Goal: Book appointment/travel/reservation

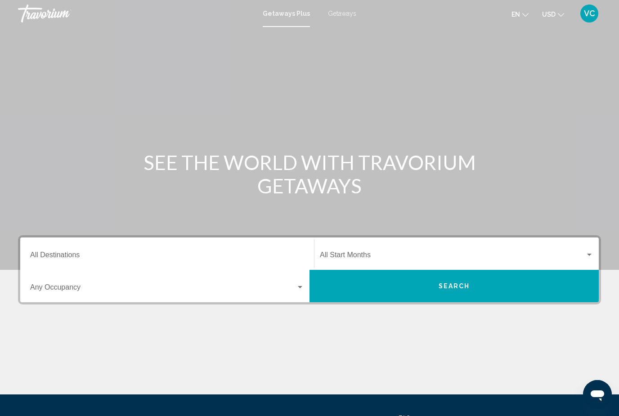
click at [60, 244] on div "Destination All Destinations" at bounding box center [167, 254] width 274 height 28
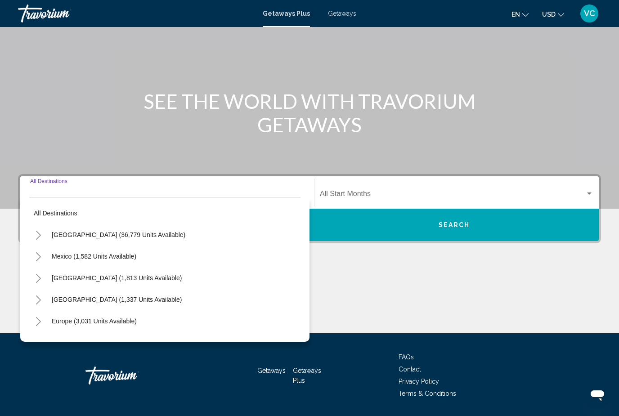
scroll to position [89, 0]
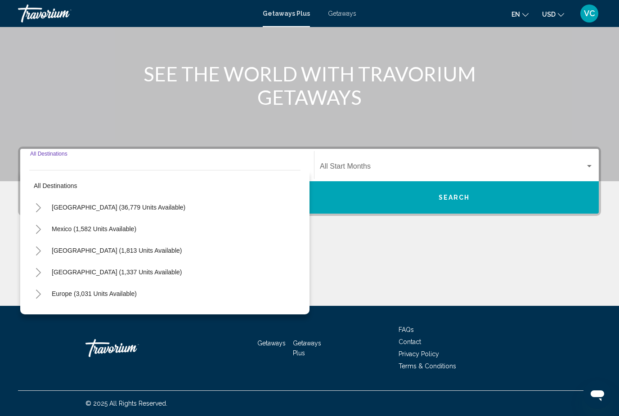
click at [106, 226] on span "Mexico (1,582 units available)" at bounding box center [94, 228] width 85 height 7
type input "**********"
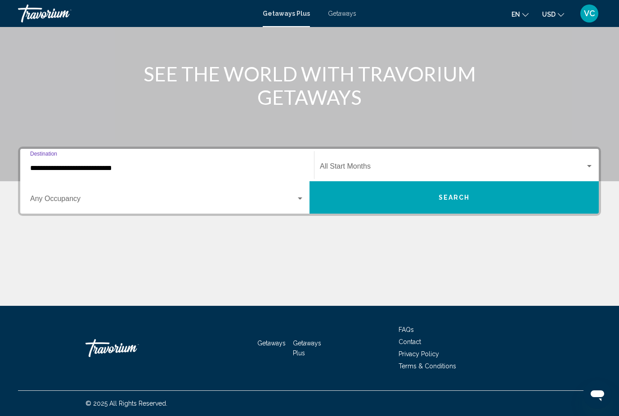
click at [589, 161] on div "Start Month All Start Months" at bounding box center [457, 165] width 274 height 28
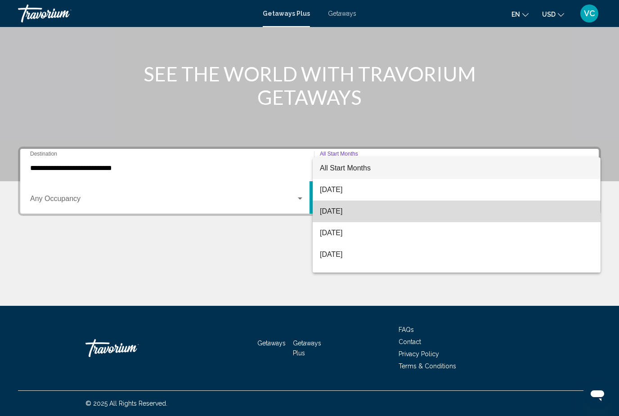
click at [351, 208] on span "[DATE]" at bounding box center [457, 212] width 274 height 22
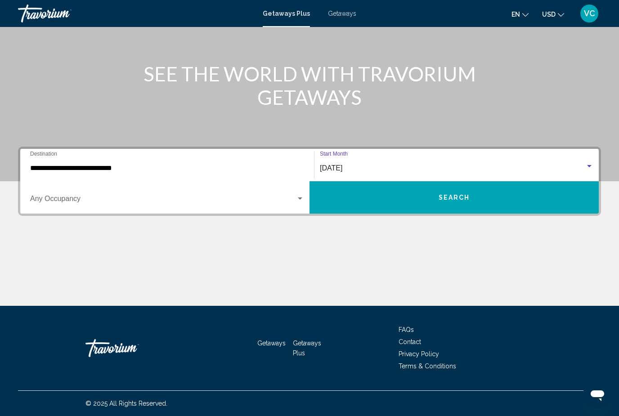
click at [530, 190] on button "Search" at bounding box center [454, 197] width 289 height 32
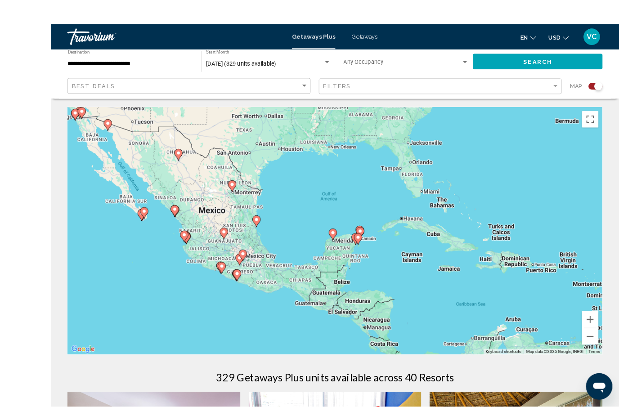
scroll to position [11, 0]
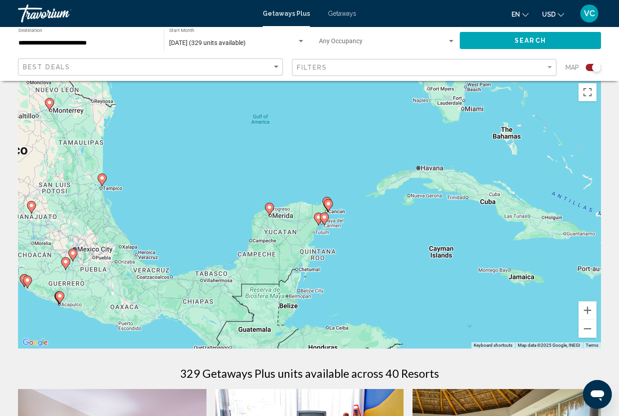
click at [323, 215] on image "Main content" at bounding box center [324, 217] width 5 height 5
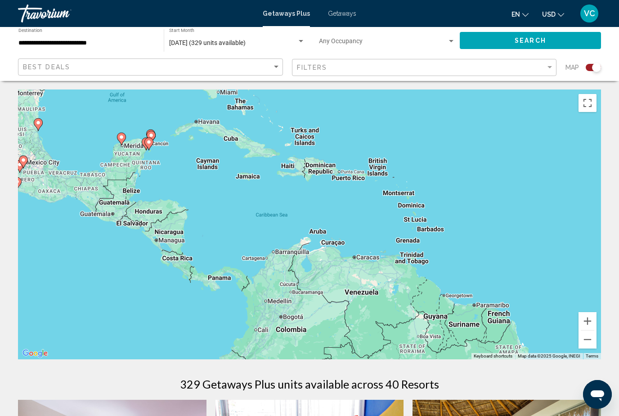
scroll to position [0, 0]
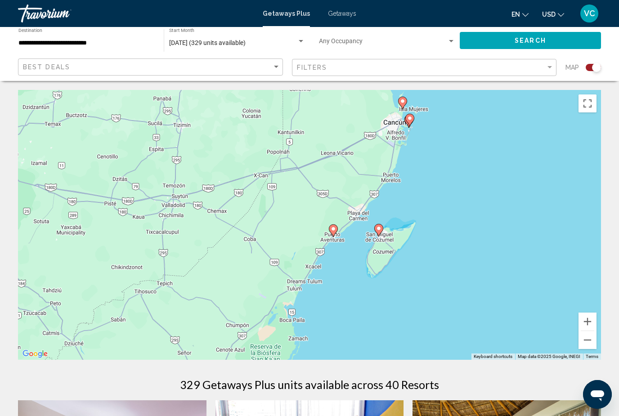
type input "**********"
click at [334, 226] on icon "Main content" at bounding box center [333, 231] width 8 height 12
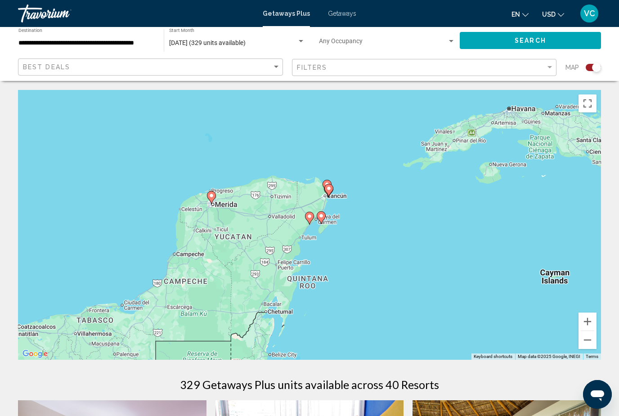
click at [311, 217] on image "Main content" at bounding box center [309, 216] width 5 height 5
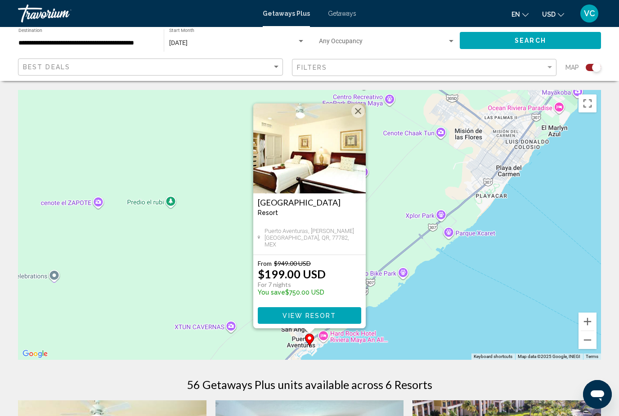
click at [328, 198] on h3 "[GEOGRAPHIC_DATA]" at bounding box center [309, 202] width 103 height 9
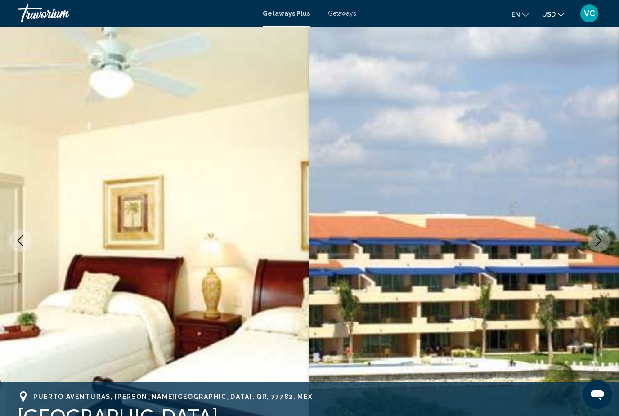
click at [600, 237] on icon "Next image" at bounding box center [598, 240] width 11 height 11
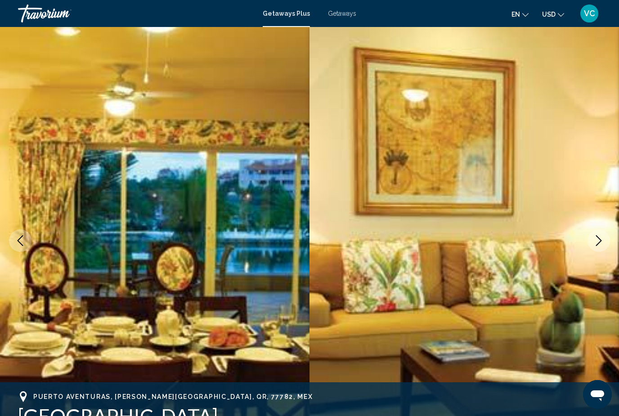
click at [602, 234] on button "Next image" at bounding box center [599, 240] width 22 height 22
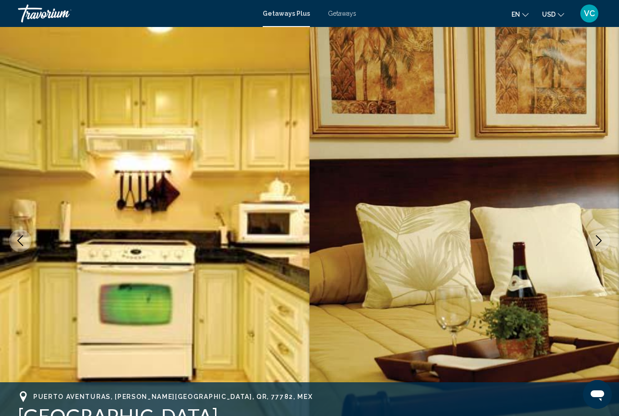
click at [602, 235] on button "Next image" at bounding box center [599, 240] width 22 height 22
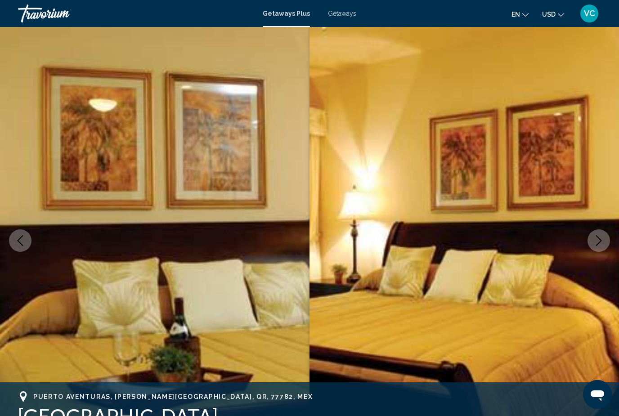
click at [598, 238] on icon "Next image" at bounding box center [598, 240] width 11 height 11
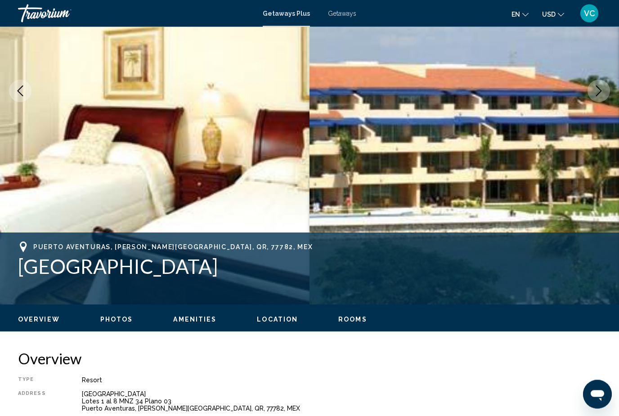
scroll to position [150, 0]
click at [504, 263] on h1 "[GEOGRAPHIC_DATA]" at bounding box center [309, 266] width 583 height 23
click at [598, 89] on icon "Next image" at bounding box center [598, 90] width 11 height 11
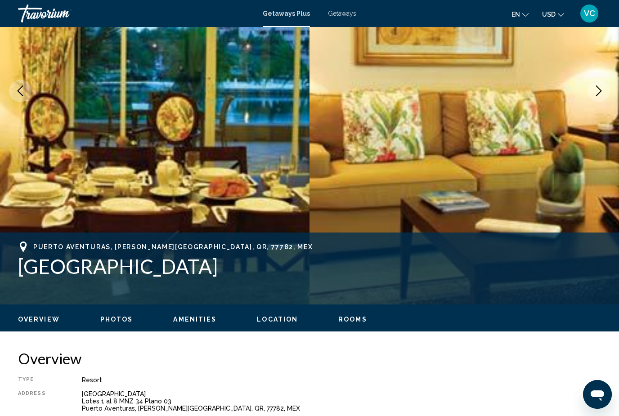
click at [593, 92] on button "Next image" at bounding box center [599, 91] width 22 height 22
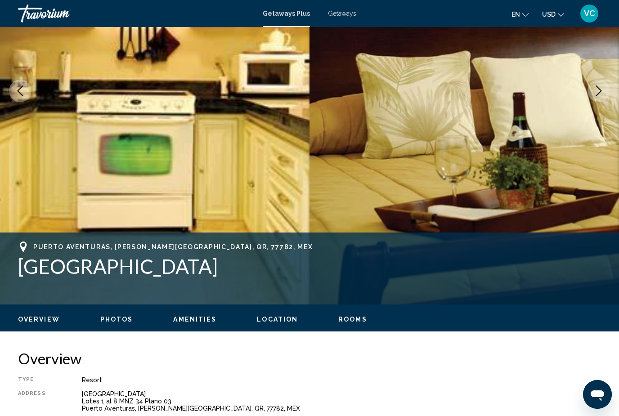
click at [599, 91] on icon "Next image" at bounding box center [598, 90] width 11 height 11
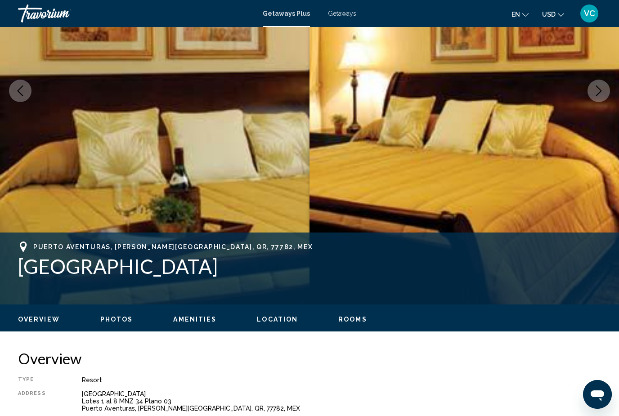
click at [597, 93] on icon "Next image" at bounding box center [598, 90] width 11 height 11
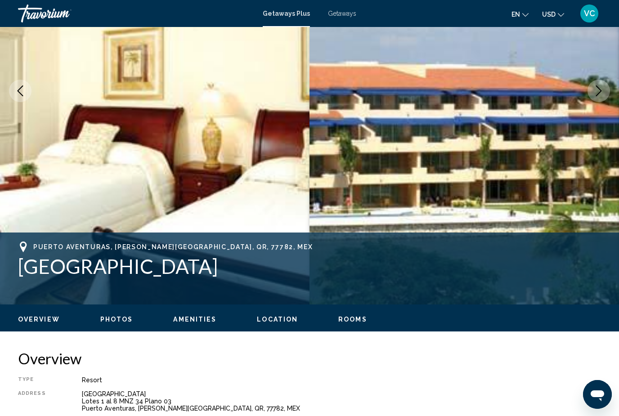
click at [599, 90] on icon "Next image" at bounding box center [598, 90] width 11 height 11
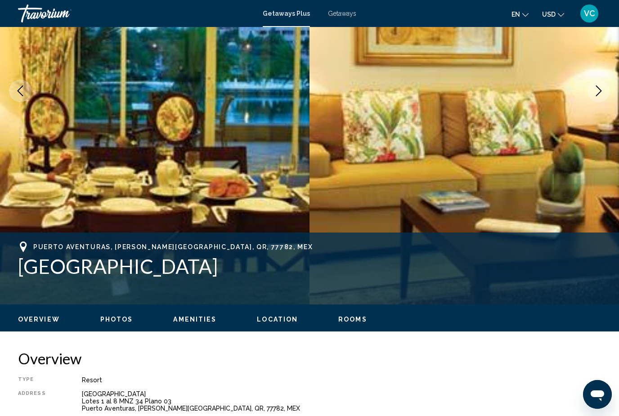
click at [593, 94] on button "Next image" at bounding box center [599, 91] width 22 height 22
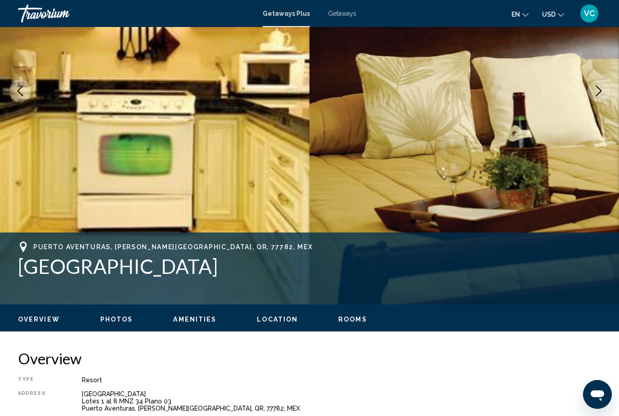
click at [593, 92] on button "Next image" at bounding box center [599, 91] width 22 height 22
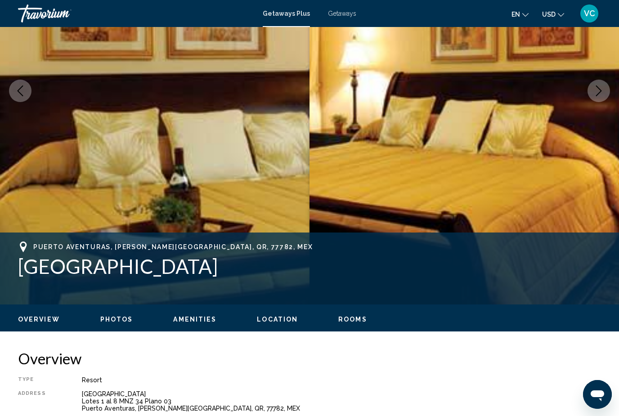
click at [594, 91] on icon "Next image" at bounding box center [598, 90] width 11 height 11
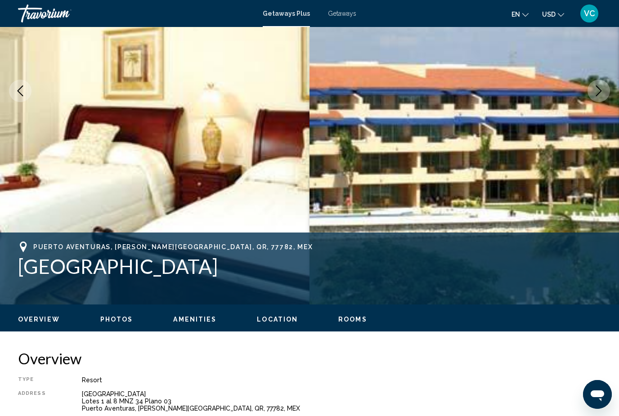
click at [593, 93] on button "Next image" at bounding box center [599, 91] width 22 height 22
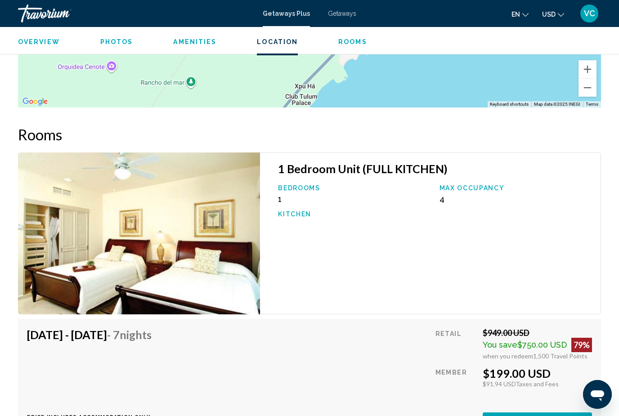
scroll to position [1456, 0]
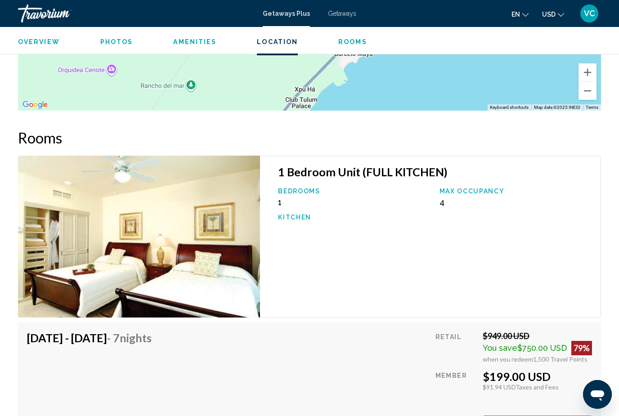
click at [170, 257] on img "Main content" at bounding box center [139, 237] width 242 height 162
click at [193, 228] on img "Main content" at bounding box center [139, 237] width 242 height 162
click at [358, 165] on h3 "1 Bedroom Unit (FULL KITCHEN)" at bounding box center [435, 171] width 314 height 13
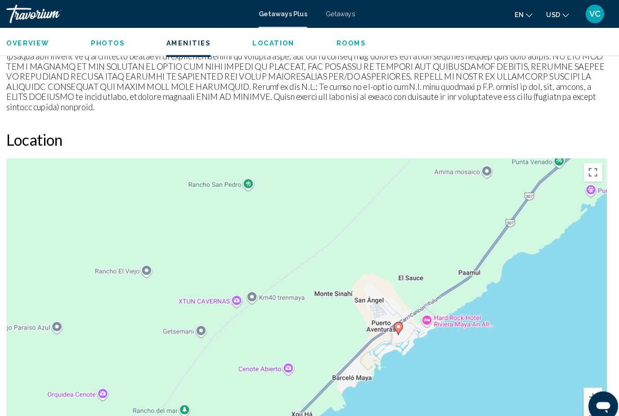
scroll to position [1154, 0]
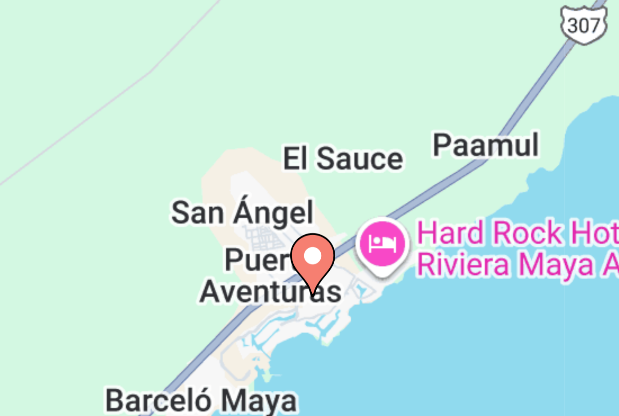
click at [99, 142] on div "To activate drag with keyboard, press Alt + Enter. Once in keyboard drag state,…" at bounding box center [309, 277] width 583 height 270
click at [89, 142] on div "To activate drag with keyboard, press Alt + Enter. Once in keyboard drag state,…" at bounding box center [309, 277] width 583 height 270
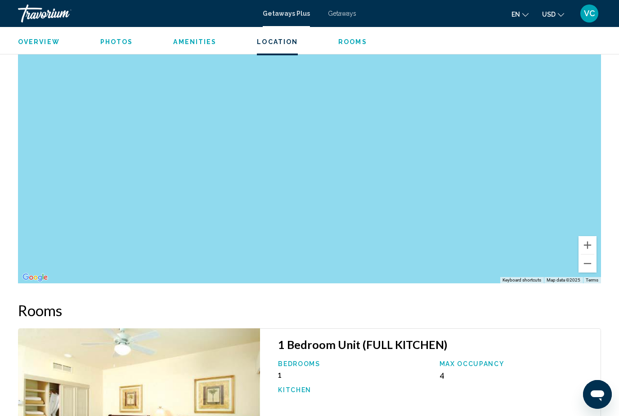
scroll to position [1281, 0]
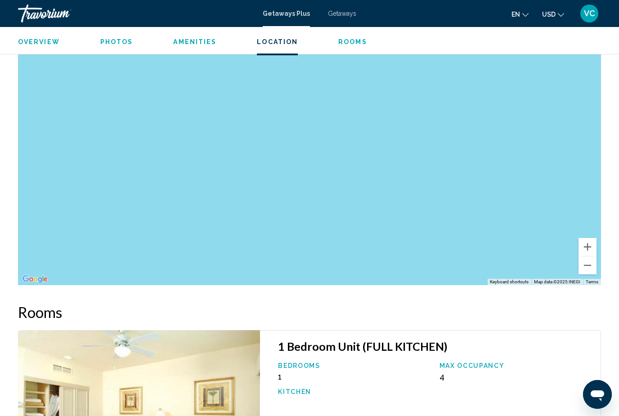
click at [589, 259] on button "Zoom out" at bounding box center [588, 265] width 18 height 18
click at [590, 256] on button "Zoom out" at bounding box center [588, 265] width 18 height 18
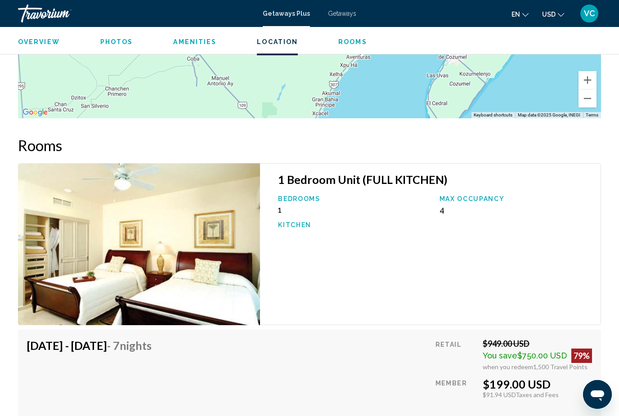
scroll to position [1450, 0]
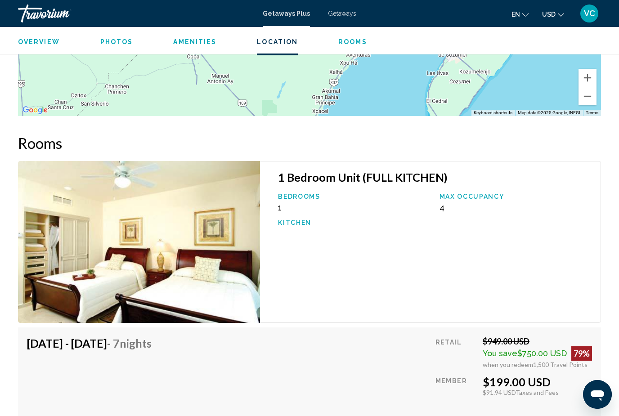
click at [212, 261] on img "Main content" at bounding box center [139, 242] width 242 height 162
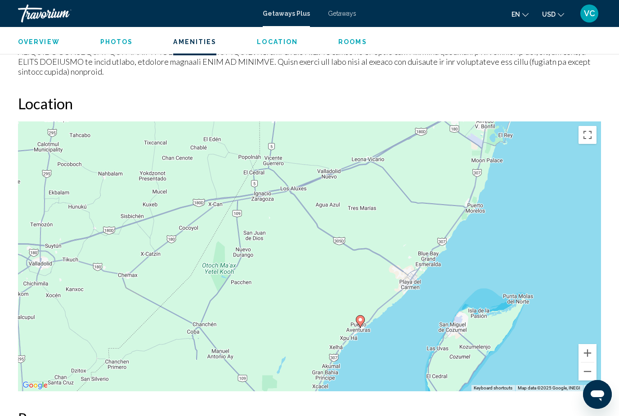
scroll to position [1177, 0]
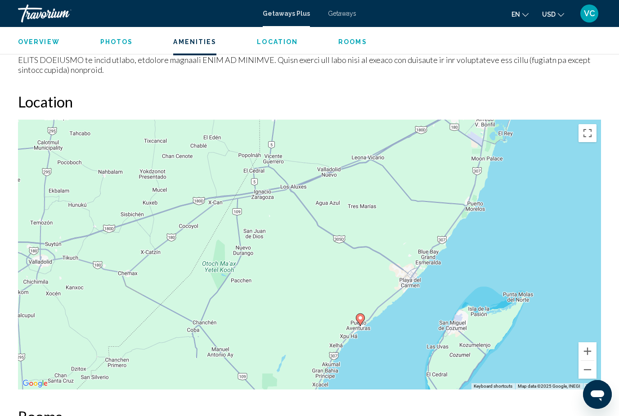
click at [361, 315] on image "Main content" at bounding box center [360, 317] width 5 height 5
click at [360, 315] on image "Main content" at bounding box center [360, 317] width 5 height 5
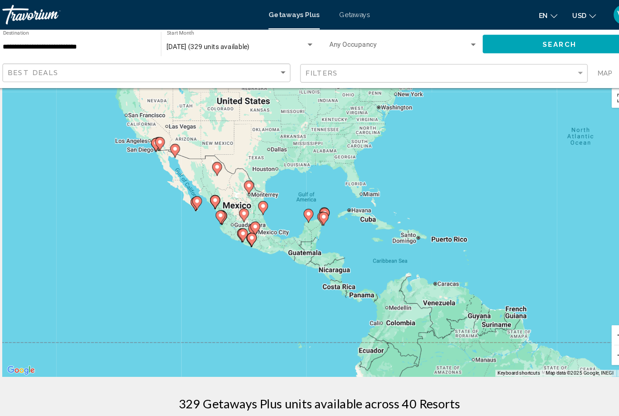
scroll to position [13, 0]
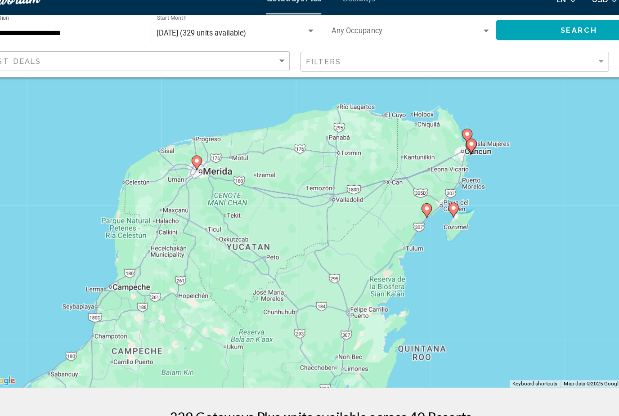
click at [421, 190] on image "Main content" at bounding box center [423, 192] width 5 height 5
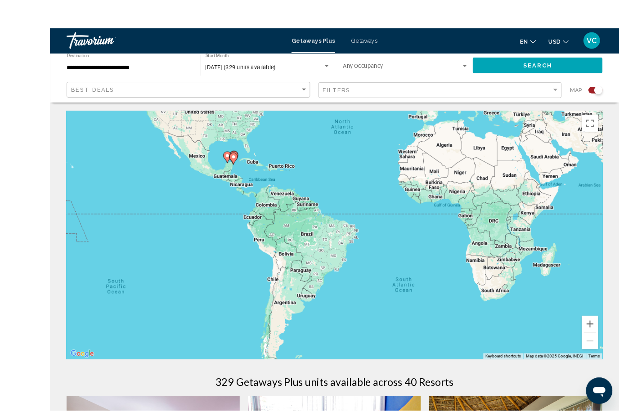
scroll to position [2, 0]
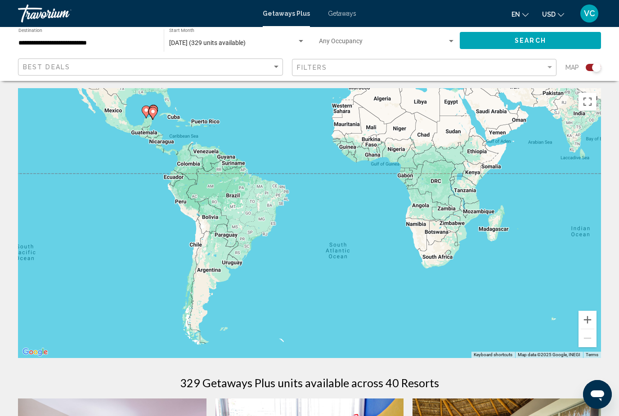
click at [374, 239] on div "To activate drag with keyboard, press Alt + Enter. Once in keyboard drag state,…" at bounding box center [309, 223] width 583 height 270
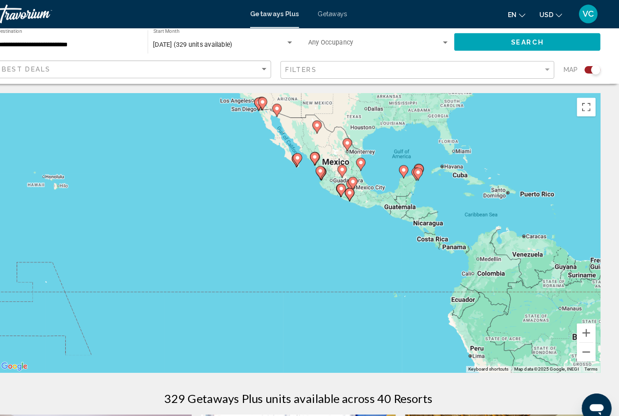
scroll to position [0, 0]
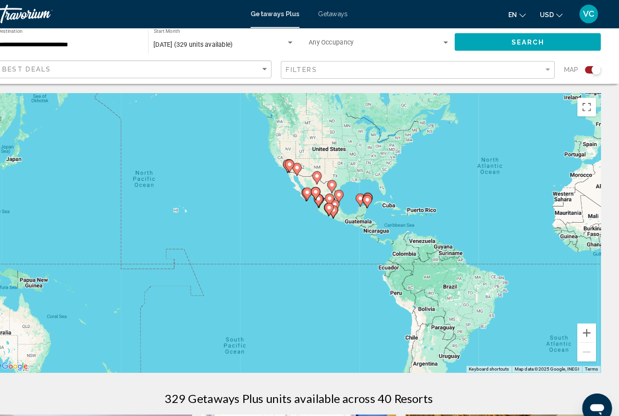
click at [374, 260] on div "To activate drag with keyboard, press Alt + Enter. Once in keyboard drag state,…" at bounding box center [309, 225] width 583 height 270
click at [374, 259] on div "To activate drag with keyboard, press Alt + Enter. Once in keyboard drag state,…" at bounding box center [309, 225] width 583 height 270
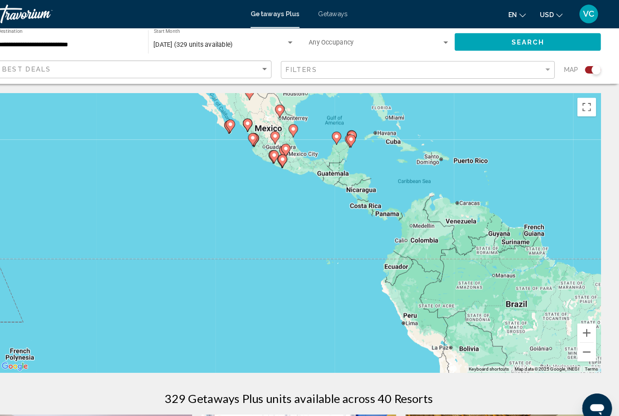
click at [357, 130] on icon "Main content" at bounding box center [361, 133] width 8 height 12
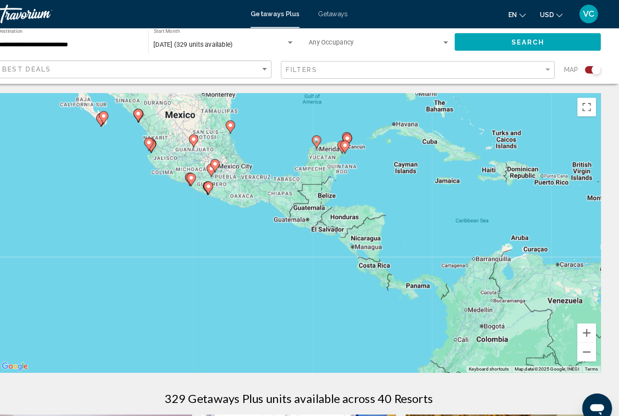
type input "**********"
click at [350, 142] on icon "Main content" at bounding box center [354, 142] width 8 height 12
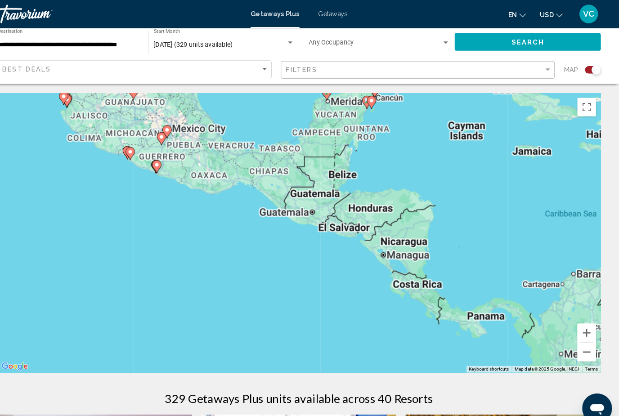
click at [336, 142] on div "To navigate, press the arrow keys. To activate drag with keyboard, press Alt + …" at bounding box center [309, 225] width 583 height 270
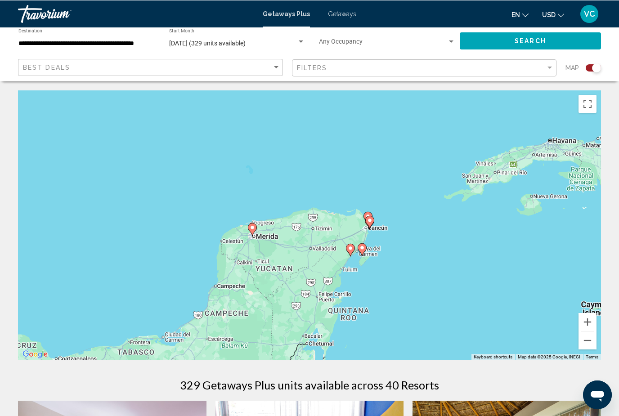
click at [367, 243] on div "To activate drag with keyboard, press Alt + Enter. Once in keyboard drag state,…" at bounding box center [309, 225] width 583 height 270
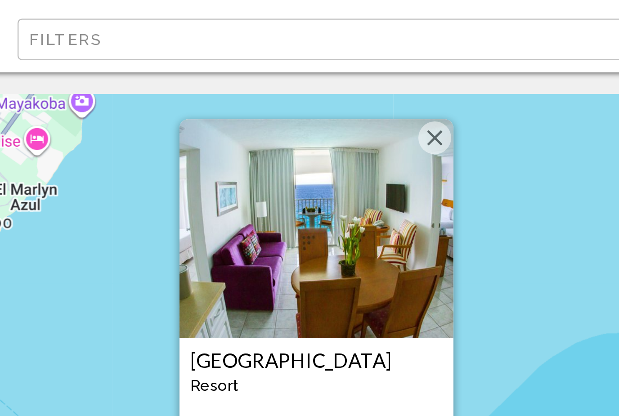
click at [363, 195] on h3 "[GEOGRAPHIC_DATA]" at bounding box center [414, 199] width 103 height 9
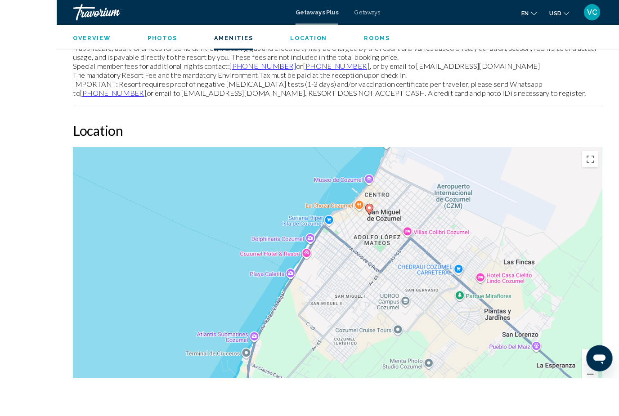
scroll to position [1318, 0]
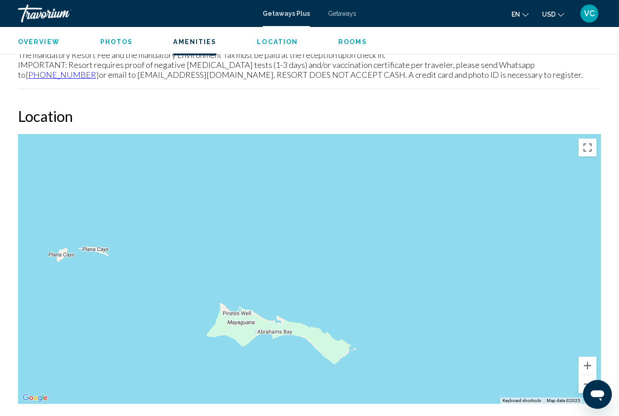
click at [432, 233] on div "Main content" at bounding box center [309, 269] width 583 height 270
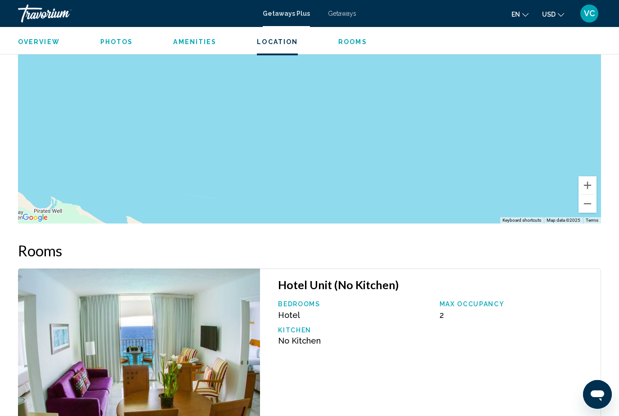
scroll to position [1497, 0]
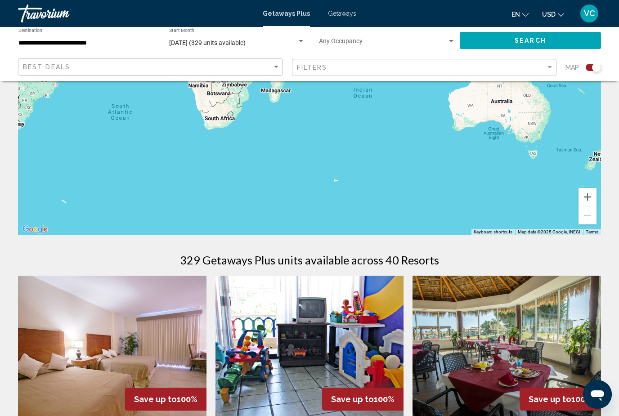
scroll to position [150, 0]
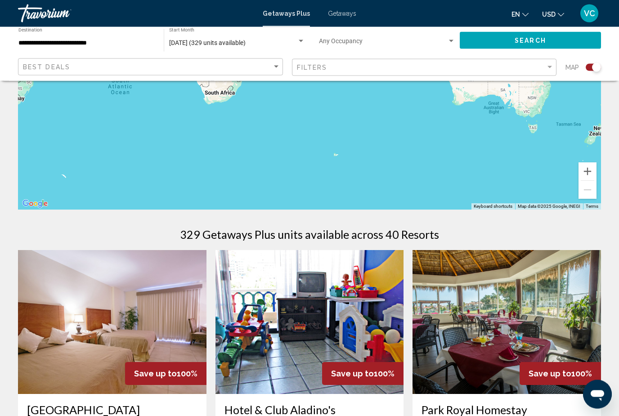
click at [347, 168] on div "Main content" at bounding box center [309, 75] width 583 height 270
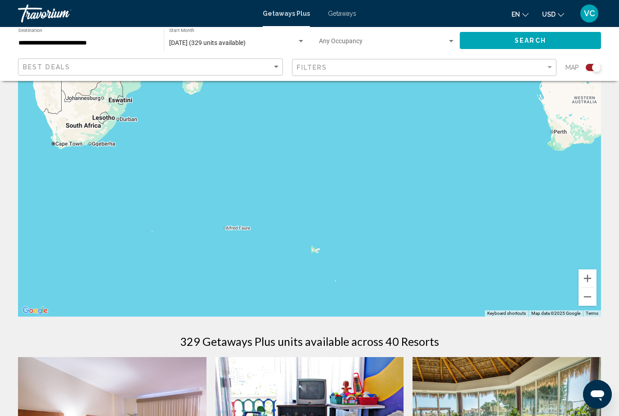
scroll to position [0, 0]
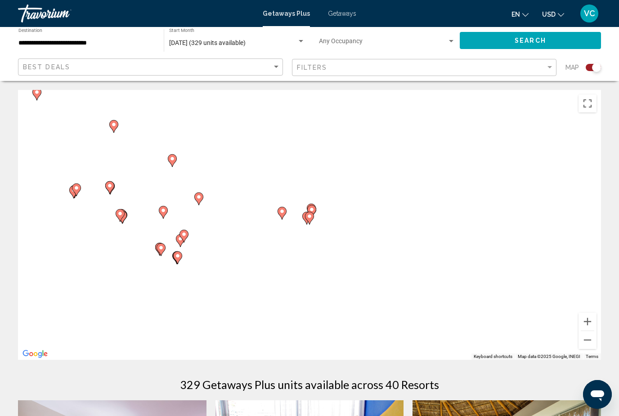
click at [386, 243] on div "To activate drag with keyboard, press Alt + Enter. Once in keyboard drag state,…" at bounding box center [309, 225] width 583 height 270
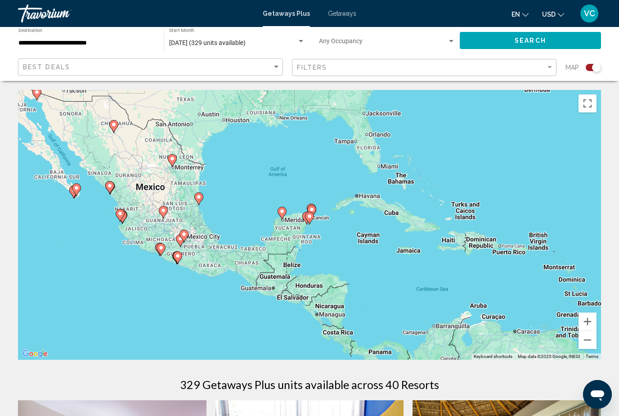
type input "**********"
click at [308, 216] on image "Main content" at bounding box center [309, 216] width 5 height 5
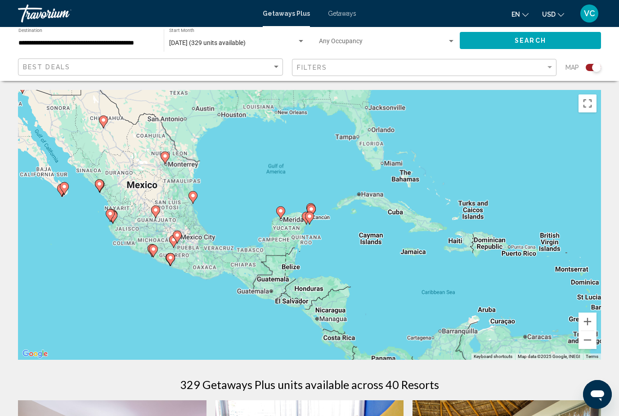
click at [307, 215] on image "Main content" at bounding box center [309, 216] width 5 height 5
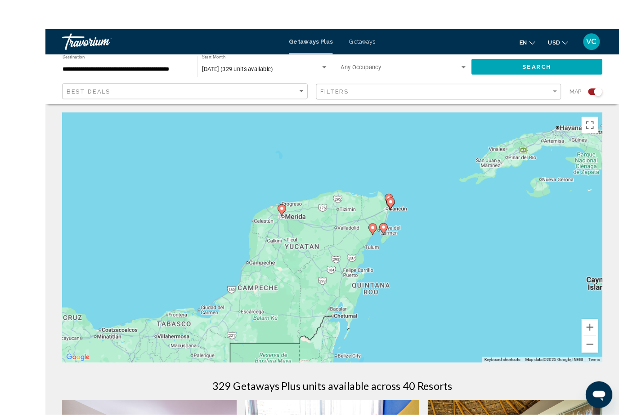
scroll to position [2, 0]
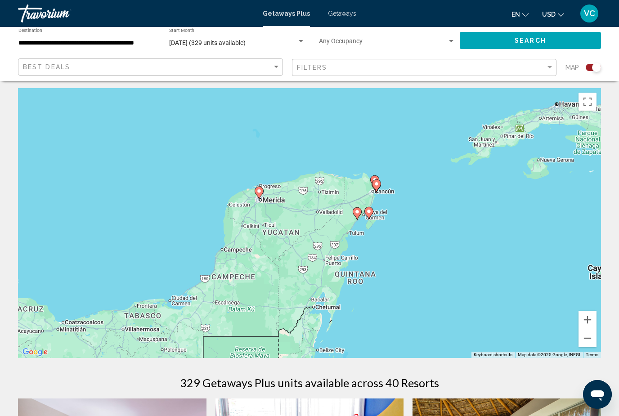
click at [373, 211] on icon "Main content" at bounding box center [369, 213] width 8 height 12
click at [373, 210] on icon "Main content" at bounding box center [369, 213] width 8 height 12
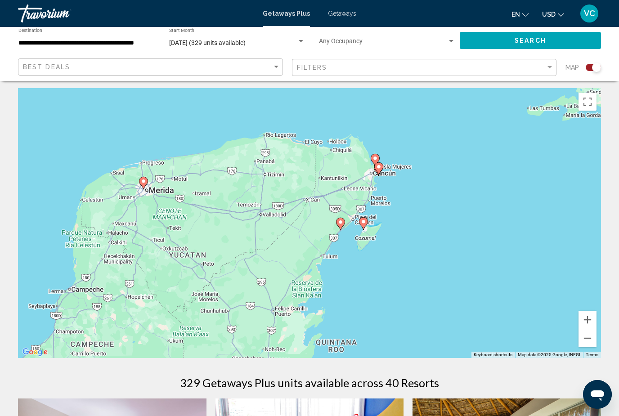
click at [355, 223] on div "To activate drag with keyboard, press Alt + Enter. Once in keyboard drag state,…" at bounding box center [309, 223] width 583 height 270
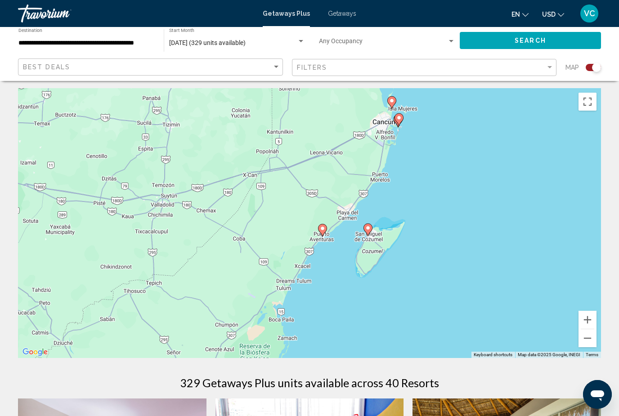
click at [398, 121] on icon "Main content" at bounding box center [399, 120] width 8 height 12
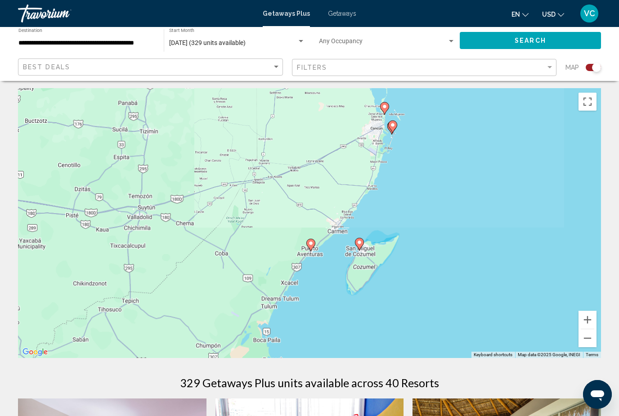
click at [398, 120] on div "To activate drag with keyboard, press Alt + Enter. Once in keyboard drag state,…" at bounding box center [309, 223] width 583 height 270
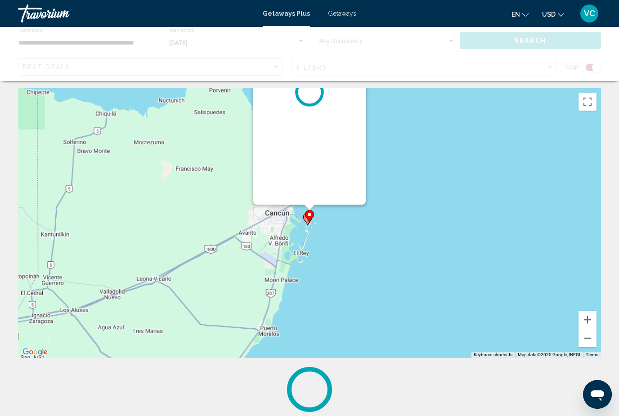
click at [308, 217] on image "Main content" at bounding box center [309, 214] width 5 height 5
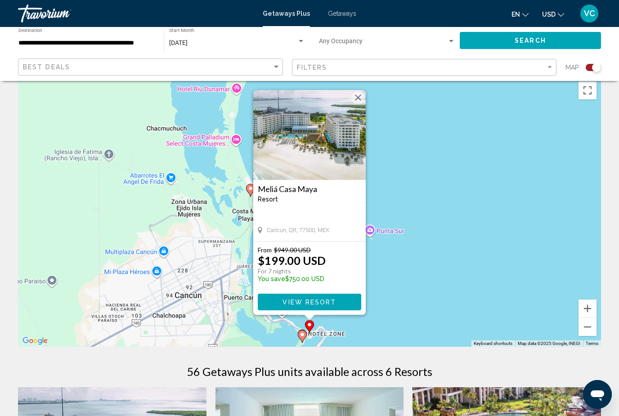
scroll to position [23, 0]
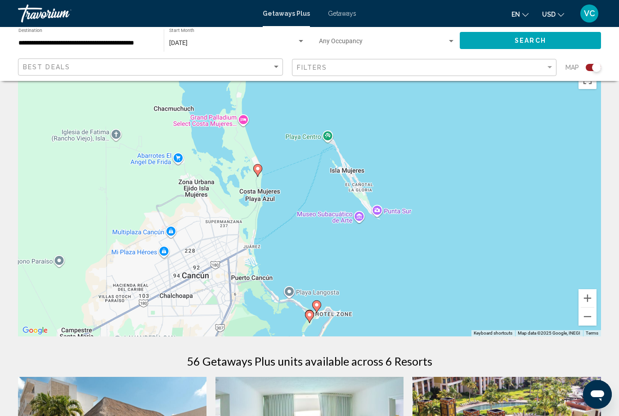
click at [436, 246] on div "To activate drag with keyboard, press Alt + Enter. Once in keyboard drag state,…" at bounding box center [309, 202] width 583 height 270
